Goal: Complete application form

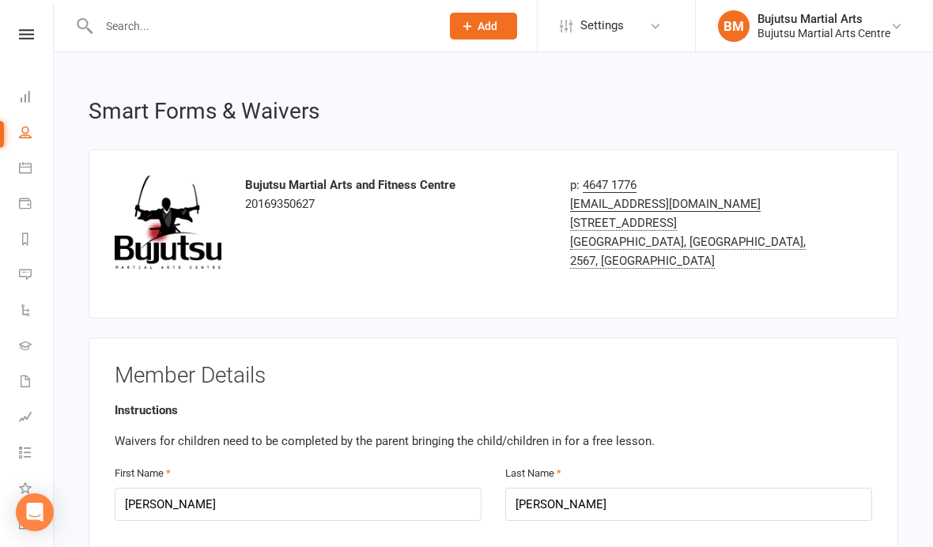
select select "bank_account"
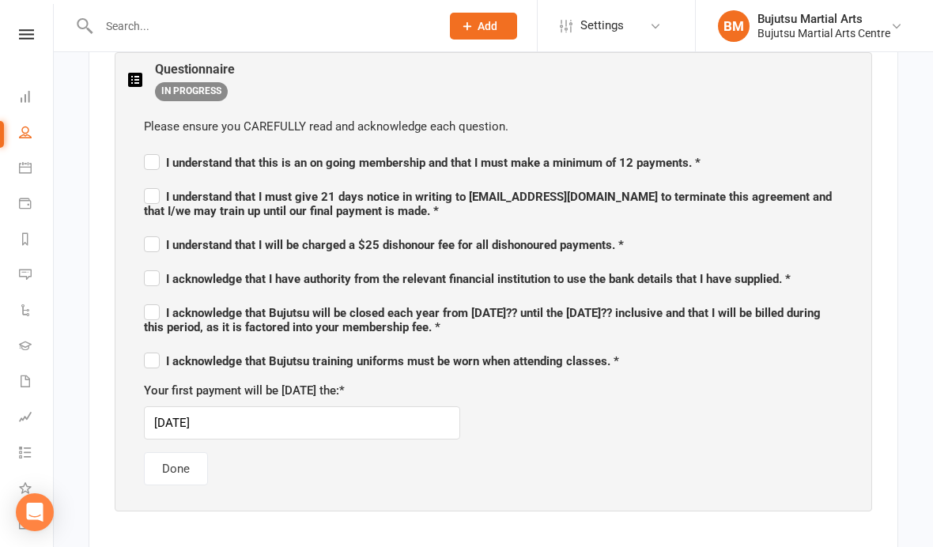
scroll to position [810, 0]
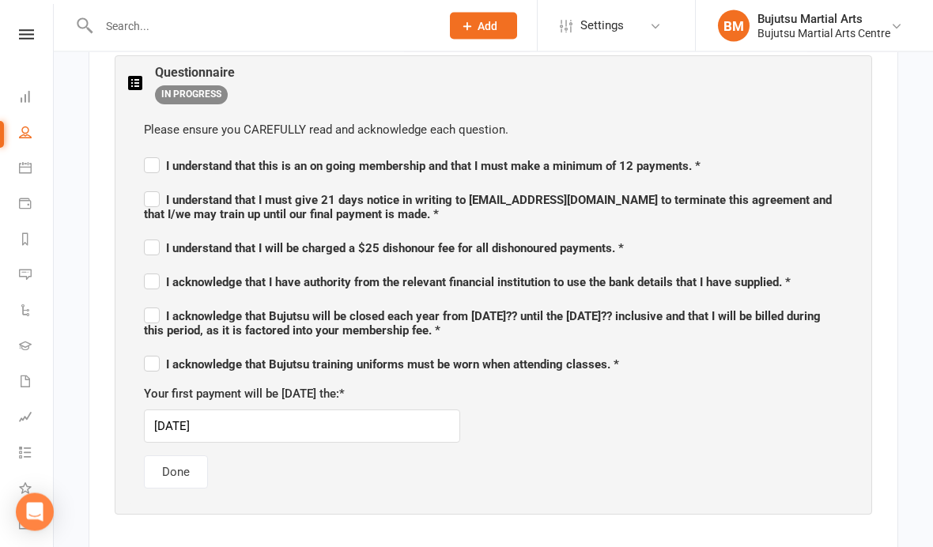
click at [154, 161] on label "I understand that this is an on going membership and that I must make a minimum…" at bounding box center [422, 164] width 557 height 19
click at [154, 153] on input "I understand that this is an on going membership and that I must make a minimum…" at bounding box center [422, 153] width 557 height 0
checkbox input "true"
click at [156, 200] on label "I understand that I must give 21 days notice in writing to [EMAIL_ADDRESS][DOMA…" at bounding box center [493, 204] width 699 height 33
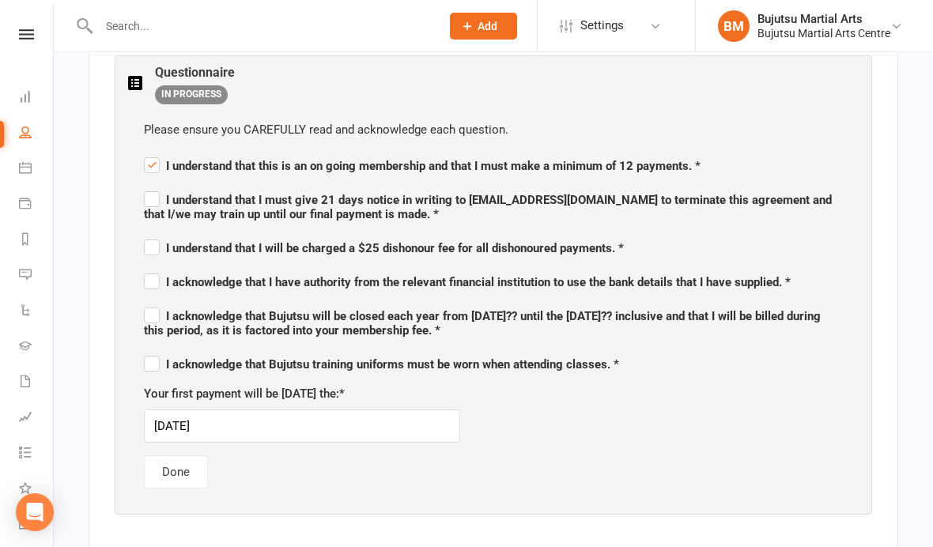
click at [156, 186] on input "I understand that I must give 21 days notice in writing to [EMAIL_ADDRESS][DOMA…" at bounding box center [493, 186] width 699 height 0
checkbox input "true"
click at [153, 245] on label "I understand that I will be charged a $25 dishonour fee for all dishonoured pay…" at bounding box center [384, 245] width 480 height 19
click at [153, 234] on input "I understand that I will be charged a $25 dishonour fee for all dishonoured pay…" at bounding box center [384, 234] width 480 height 0
checkbox input "true"
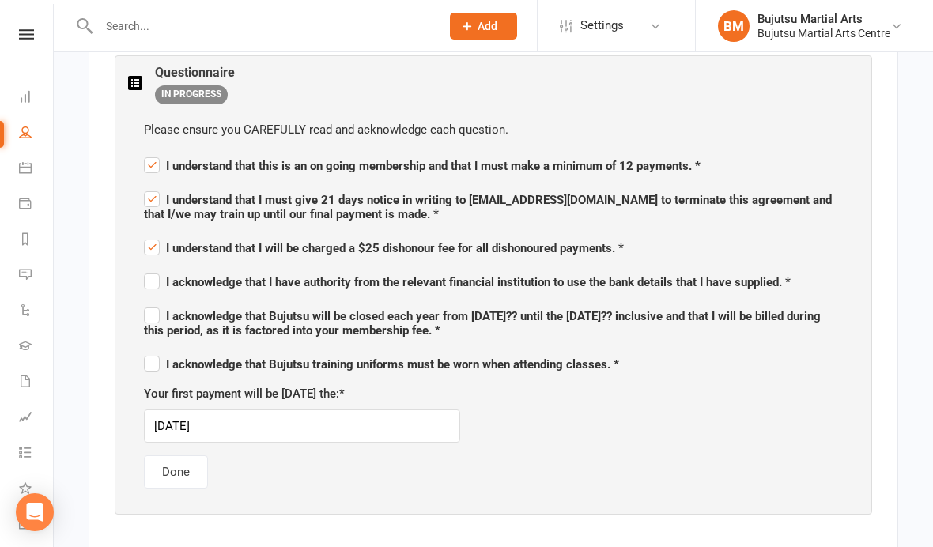
click at [147, 282] on label "I acknowledge that I have authority from the relevant financial institution to …" at bounding box center [467, 280] width 647 height 19
click at [147, 268] on input "I acknowledge that I have authority from the relevant financial institution to …" at bounding box center [467, 268] width 647 height 0
checkbox input "true"
click at [160, 315] on span "I acknowledge that Bujutsu will be closed each year from [DATE]?? until the [DA…" at bounding box center [482, 323] width 677 height 28
click at [160, 302] on input "I acknowledge that Bujutsu will be closed each year from [DATE]?? until the [DA…" at bounding box center [493, 302] width 699 height 0
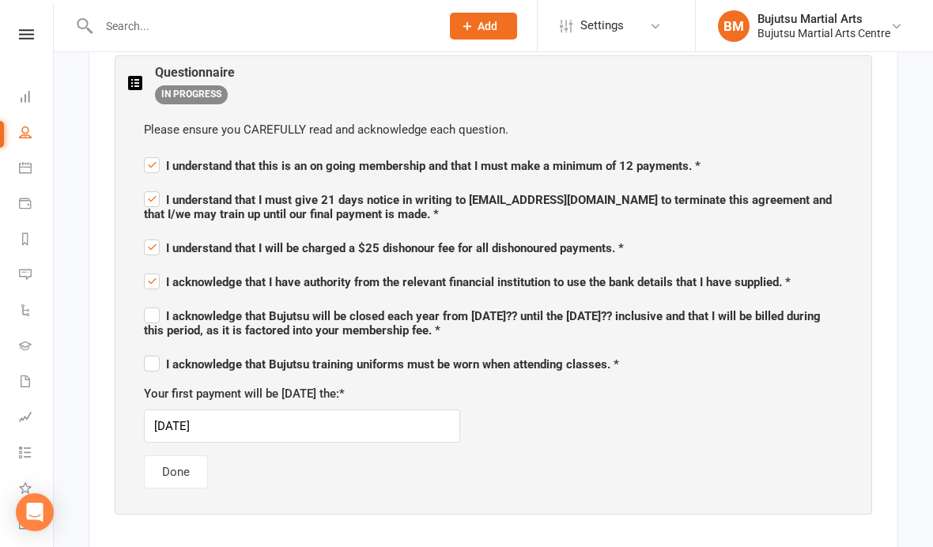
checkbox input "true"
click at [153, 363] on label "I acknowledge that Bujutsu training uniforms must be worn when attending classe…" at bounding box center [381, 362] width 475 height 19
click at [153, 350] on input "I acknowledge that Bujutsu training uniforms must be worn when attending classe…" at bounding box center [381, 350] width 475 height 0
checkbox input "true"
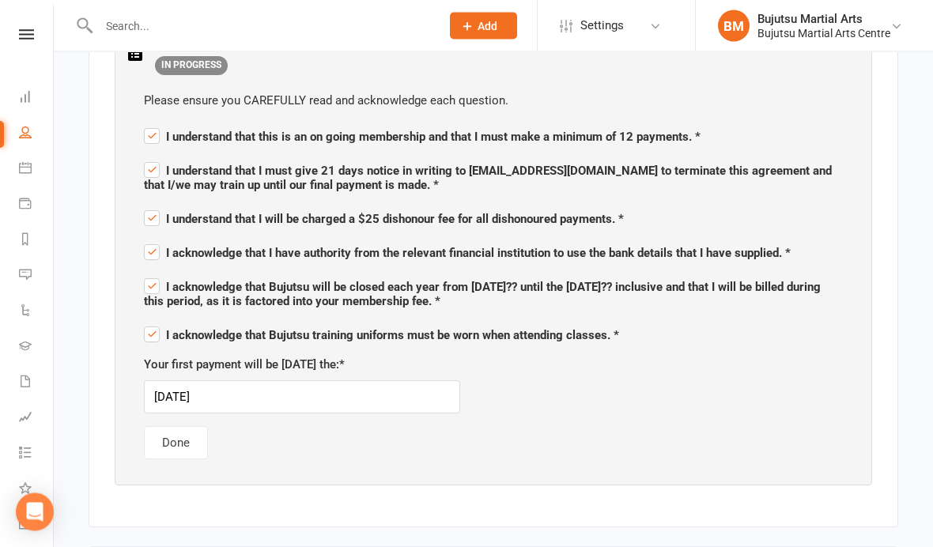
scroll to position [842, 0]
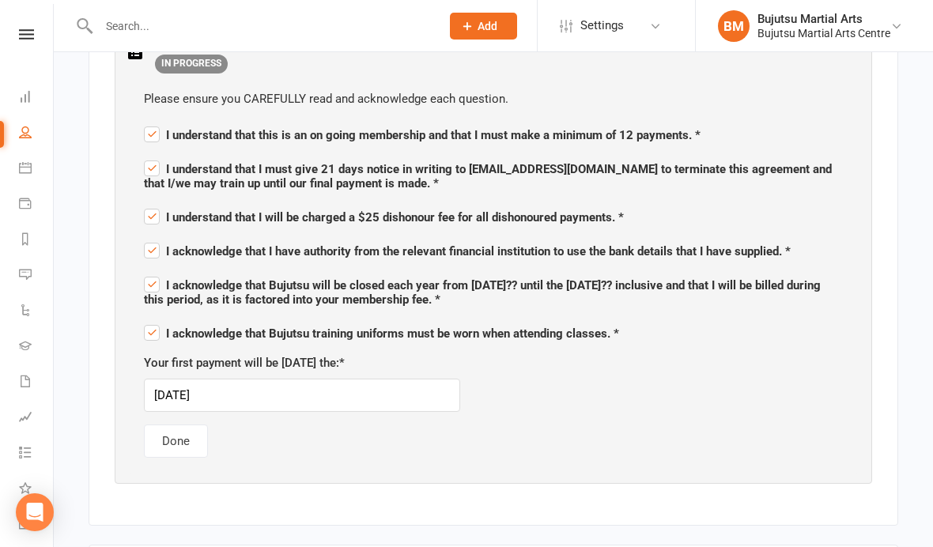
click at [171, 438] on button "Done" at bounding box center [176, 441] width 64 height 33
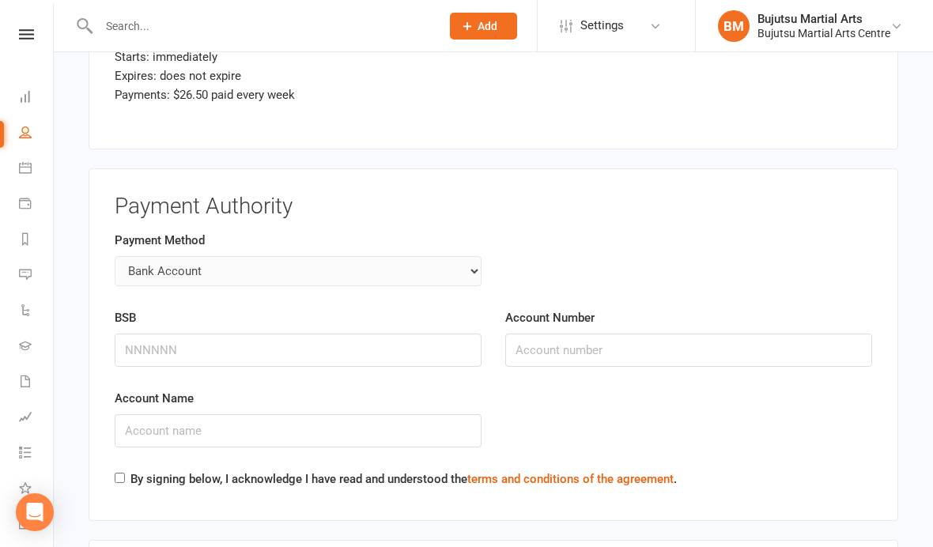
scroll to position [2096, 0]
click at [134, 426] on input "Account Name" at bounding box center [298, 430] width 367 height 33
click at [176, 333] on input "BSB" at bounding box center [298, 349] width 367 height 33
type input "923100"
click at [239, 414] on input "Account Name" at bounding box center [298, 430] width 367 height 33
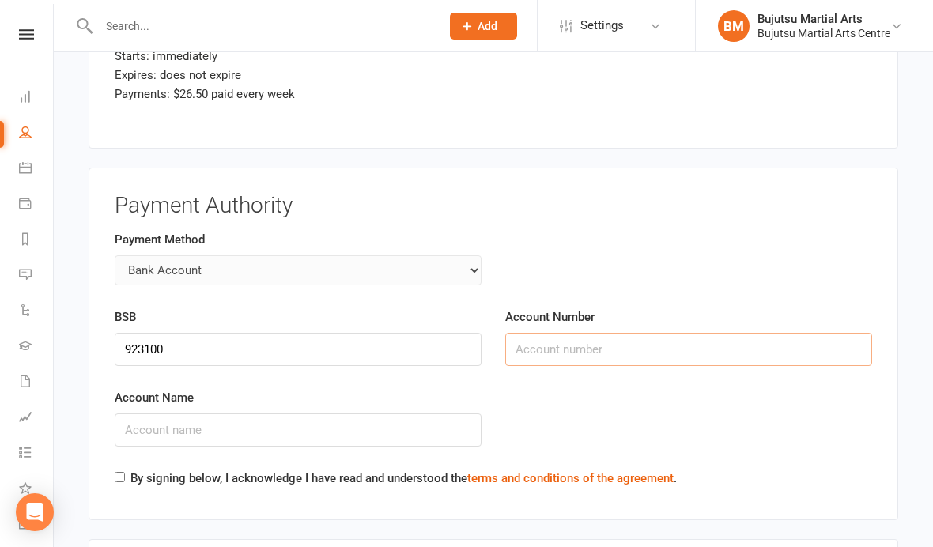
click at [576, 334] on input "Account Number" at bounding box center [688, 349] width 367 height 33
type input "38511615"
click at [286, 418] on input "Account Name" at bounding box center [298, 430] width 367 height 33
type input "[PERSON_NAME]"
click at [117, 484] on div "Payment Authority Payment Method Credit Card Bank Account BSB [FINANCIAL_ID] Ac…" at bounding box center [494, 345] width 810 height 354
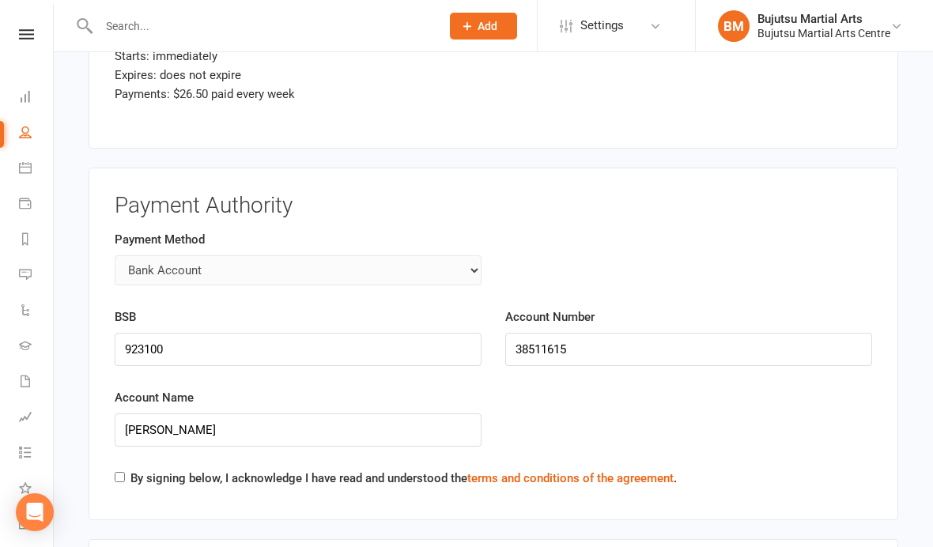
click at [121, 472] on input "By signing below, I acknowledge I have read and understood the terms and condit…" at bounding box center [120, 477] width 10 height 10
checkbox input "true"
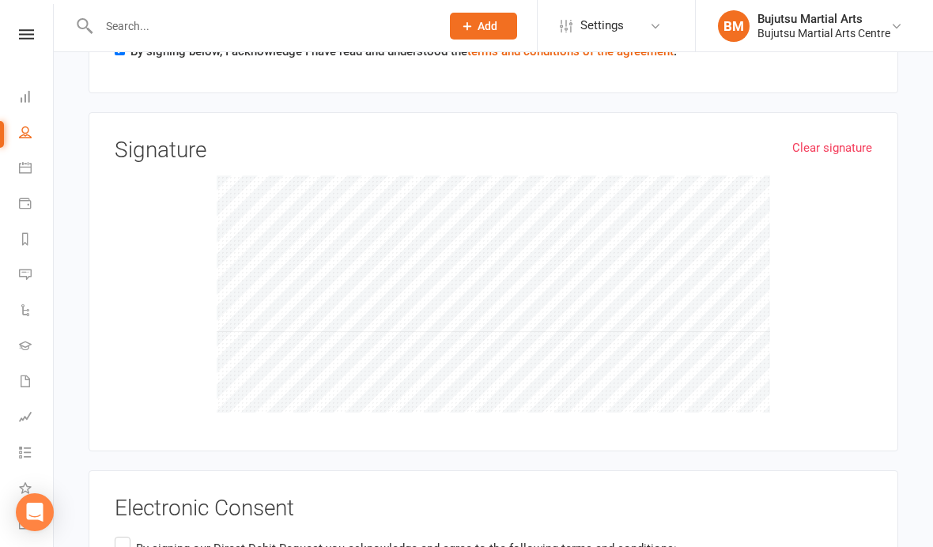
scroll to position [2522, 0]
click at [845, 139] on link "Clear signature" at bounding box center [833, 148] width 80 height 19
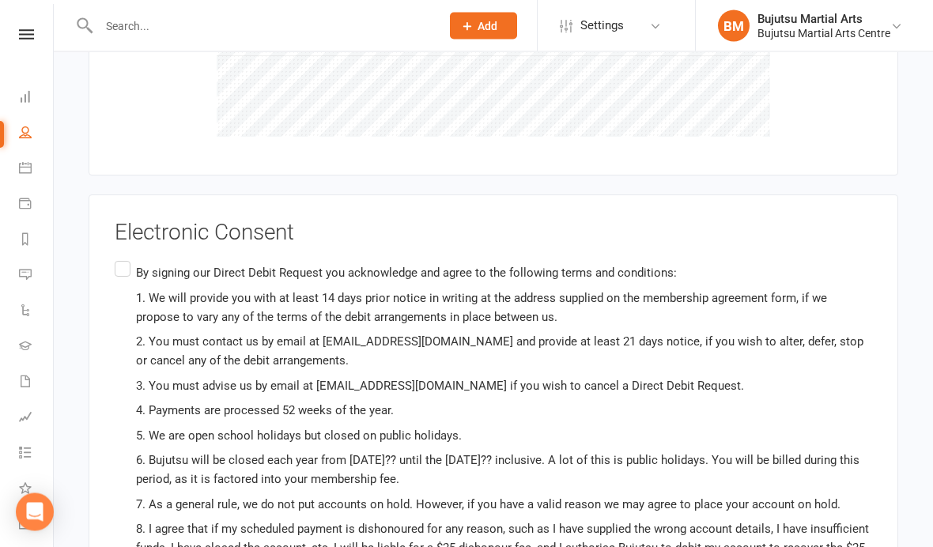
scroll to position [2801, 0]
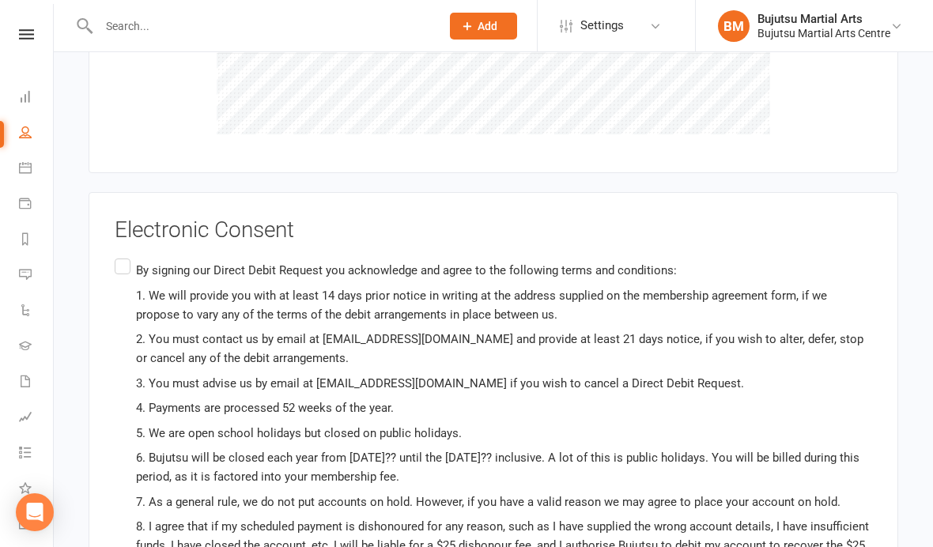
click at [112, 278] on div "Electronic Consent By signing our Direct Debit Request you acknowledge and agre…" at bounding box center [494, 466] width 810 height 549
click at [115, 255] on label "By signing our Direct Debit Request you acknowledge and agree to the following …" at bounding box center [494, 474] width 758 height 438
click at [115, 255] on input "By signing our Direct Debit Request you acknowledge and agree to the following …" at bounding box center [120, 255] width 10 height 0
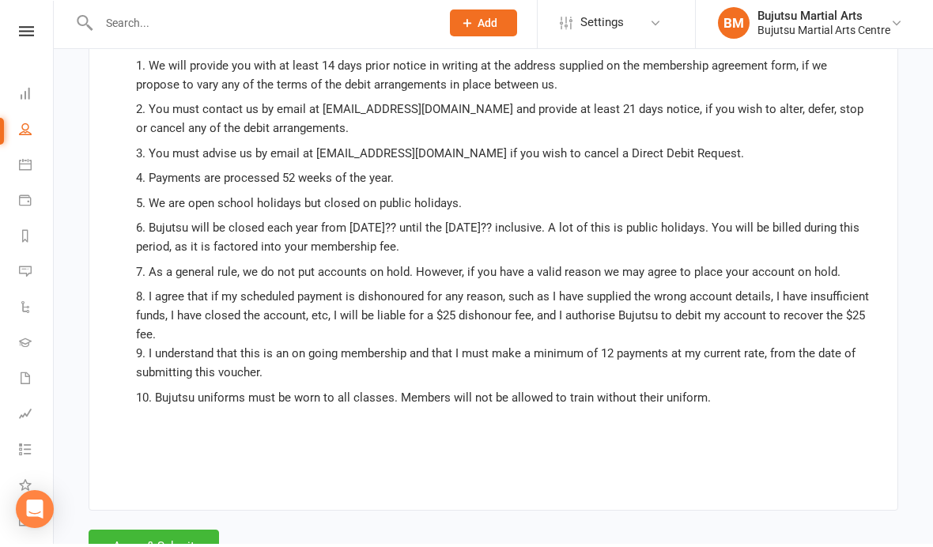
scroll to position [3027, 0]
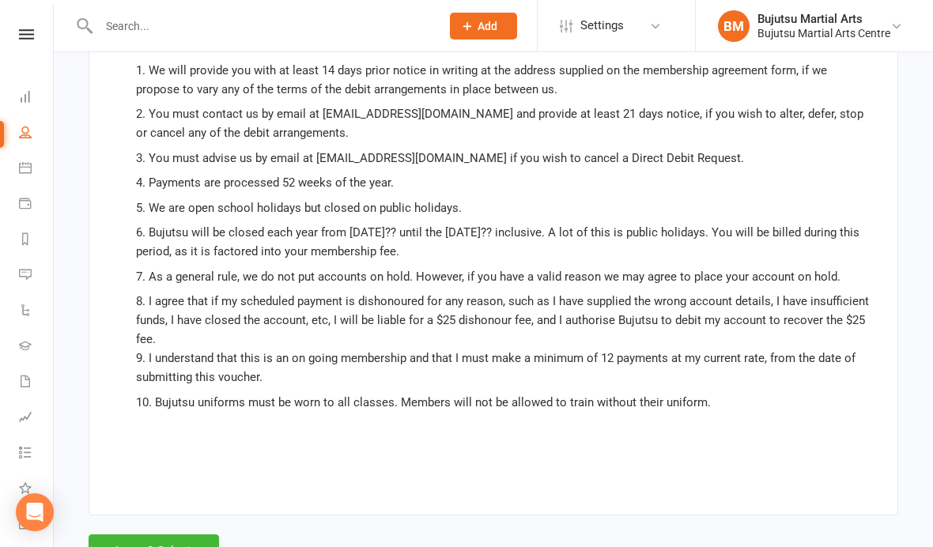
click at [159, 546] on button "Agree & Submit" at bounding box center [154, 551] width 131 height 33
